Goal: Check status: Check status

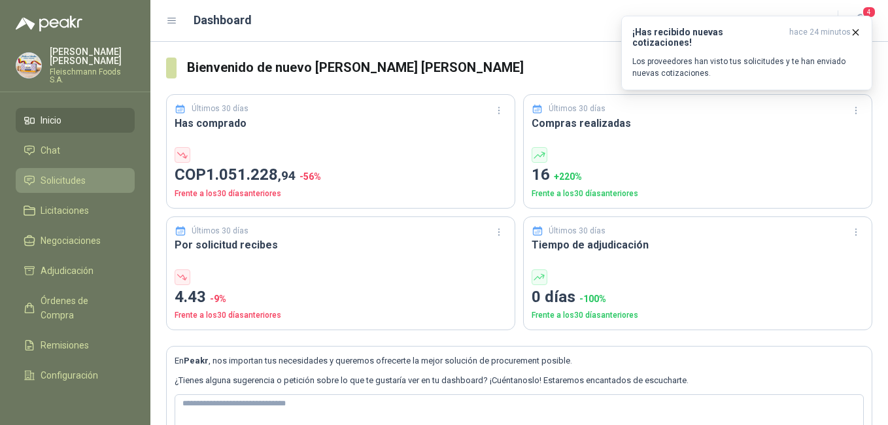
click at [74, 173] on span "Solicitudes" at bounding box center [63, 180] width 45 height 14
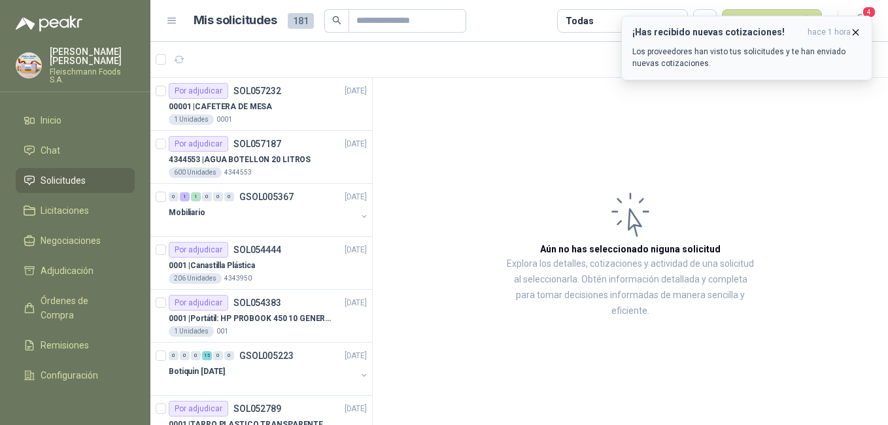
click at [855, 31] on icon "button" at bounding box center [855, 31] width 5 height 5
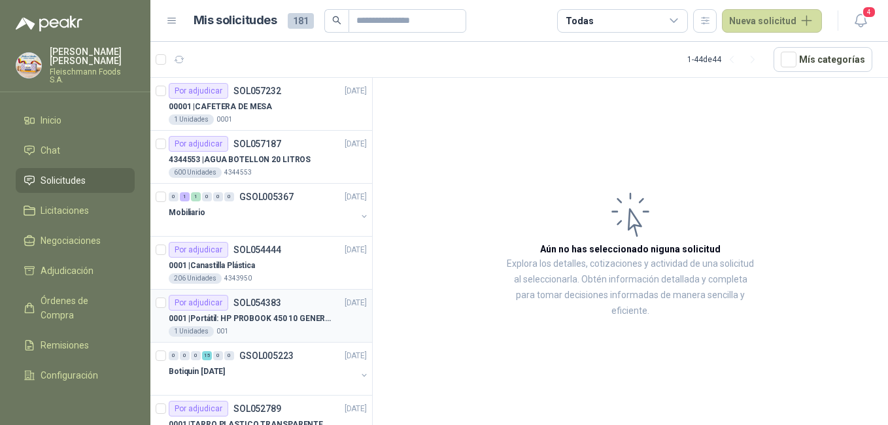
click at [283, 321] on p "0001 | Portátil: HP PROBOOK 450 10 GENERACIÓN PROCESADOR INTEL CORE i7" at bounding box center [250, 319] width 163 height 12
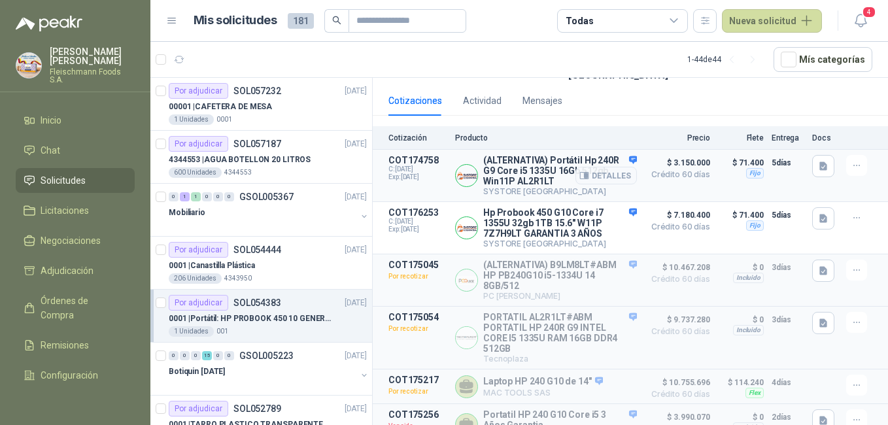
scroll to position [327, 0]
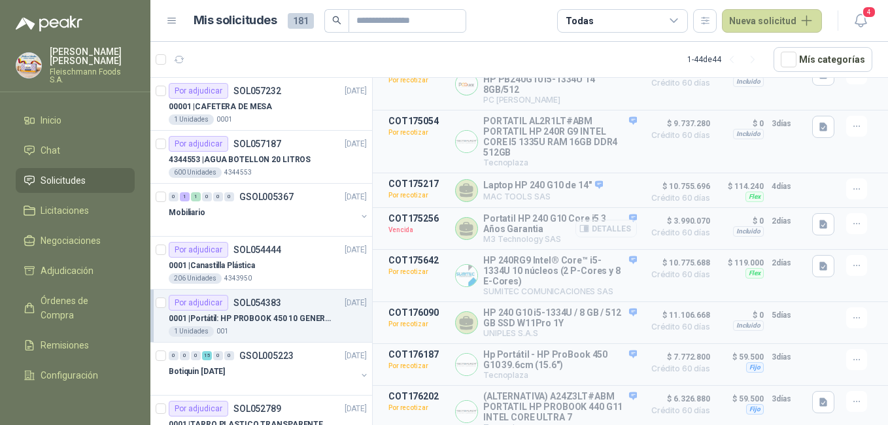
click at [605, 229] on button "Detalles" at bounding box center [605, 229] width 61 height 18
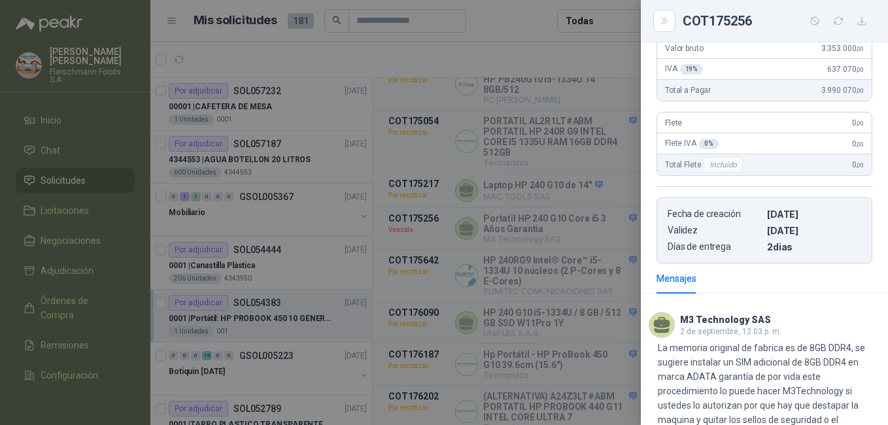
scroll to position [73, 0]
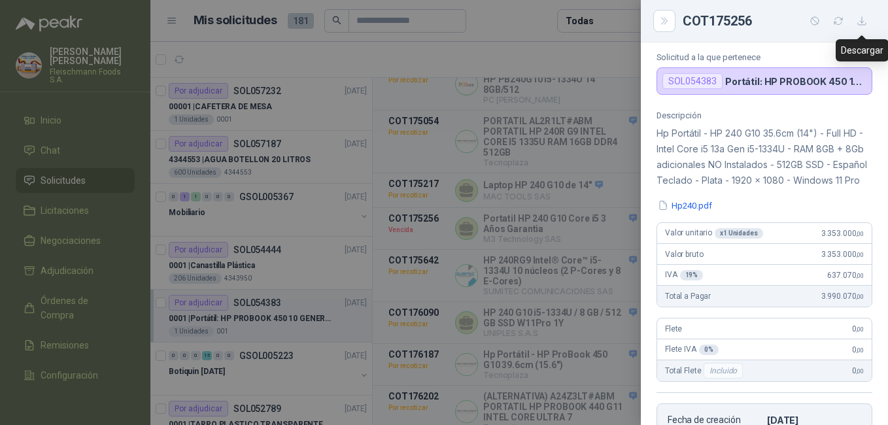
click at [859, 20] on icon "button" at bounding box center [862, 21] width 11 height 11
click at [661, 13] on button "Close" at bounding box center [664, 21] width 22 height 22
